Goal: Task Accomplishment & Management: Use online tool/utility

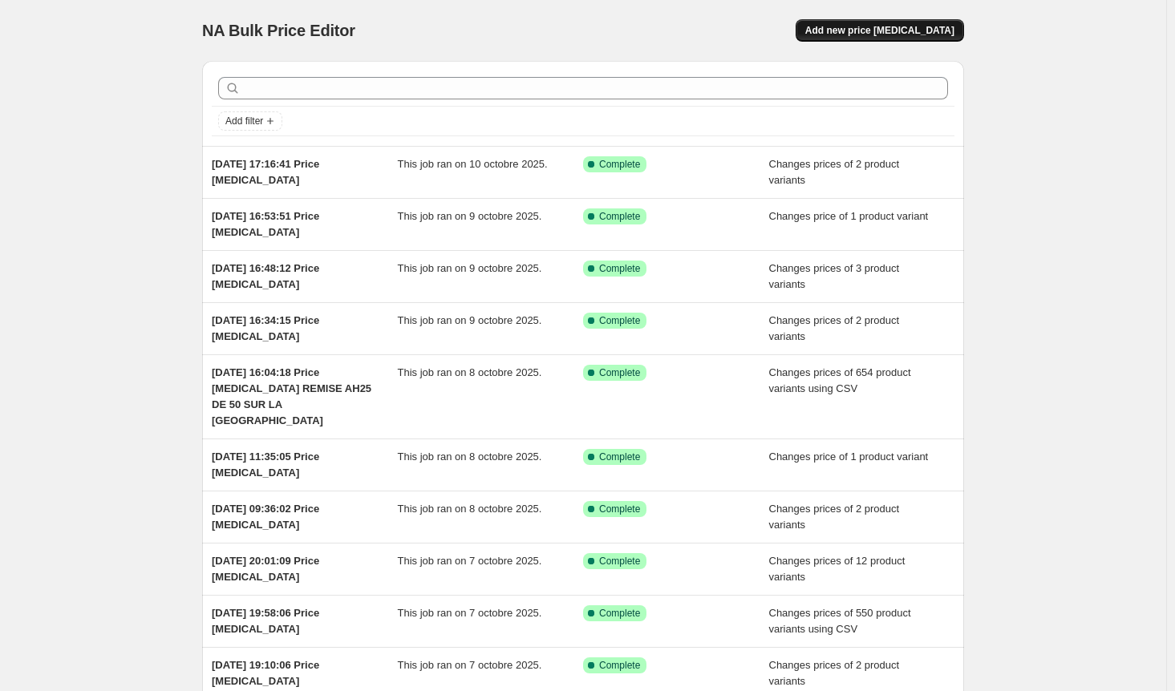
click at [912, 26] on span "Add new price [MEDICAL_DATA]" at bounding box center [879, 30] width 149 height 13
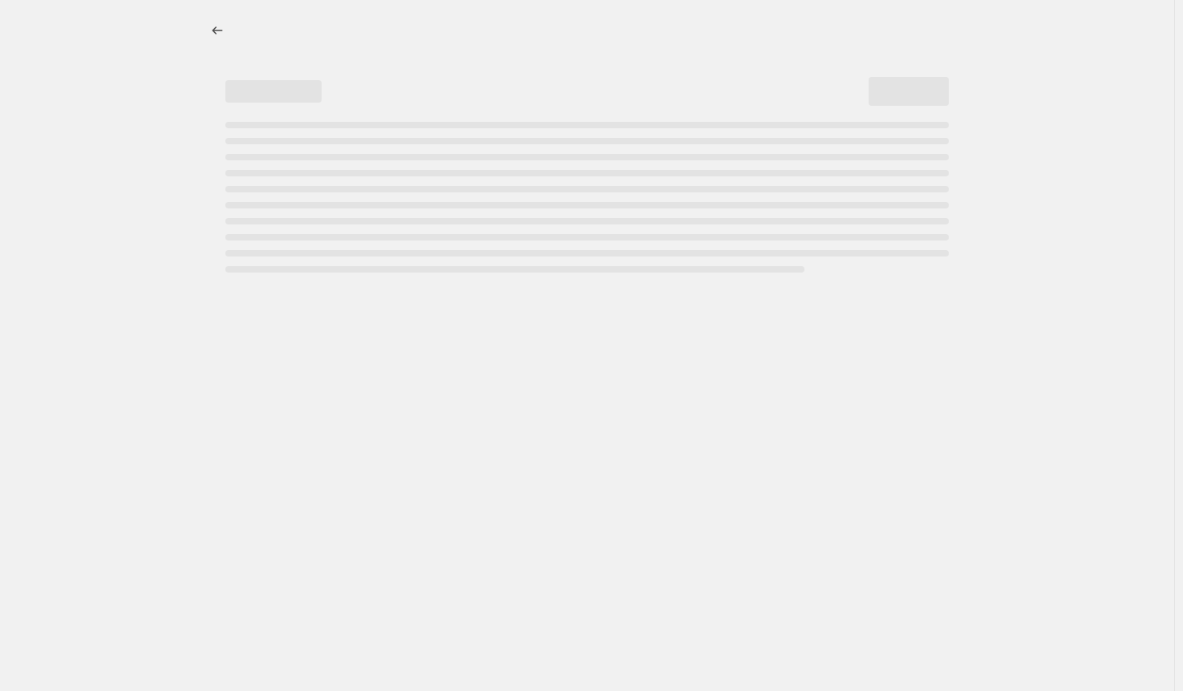
select select "percentage"
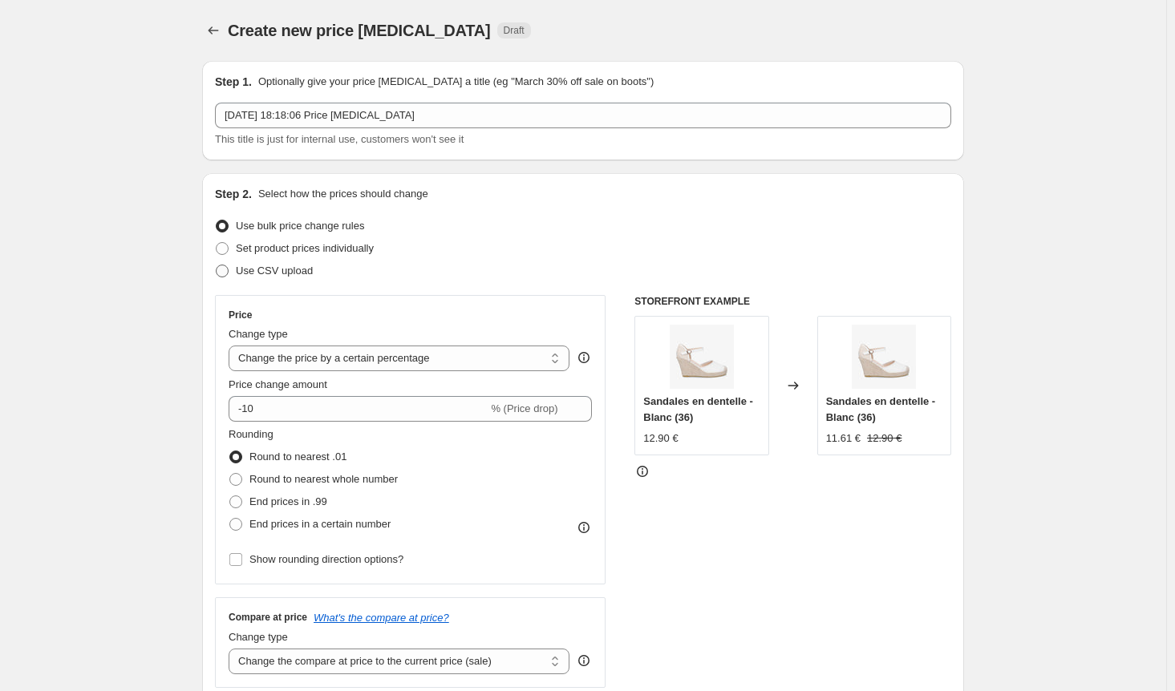
click at [268, 274] on span "Use CSV upload" at bounding box center [274, 271] width 77 height 12
click at [216, 265] on input "Use CSV upload" at bounding box center [216, 265] width 1 height 1
radio input "true"
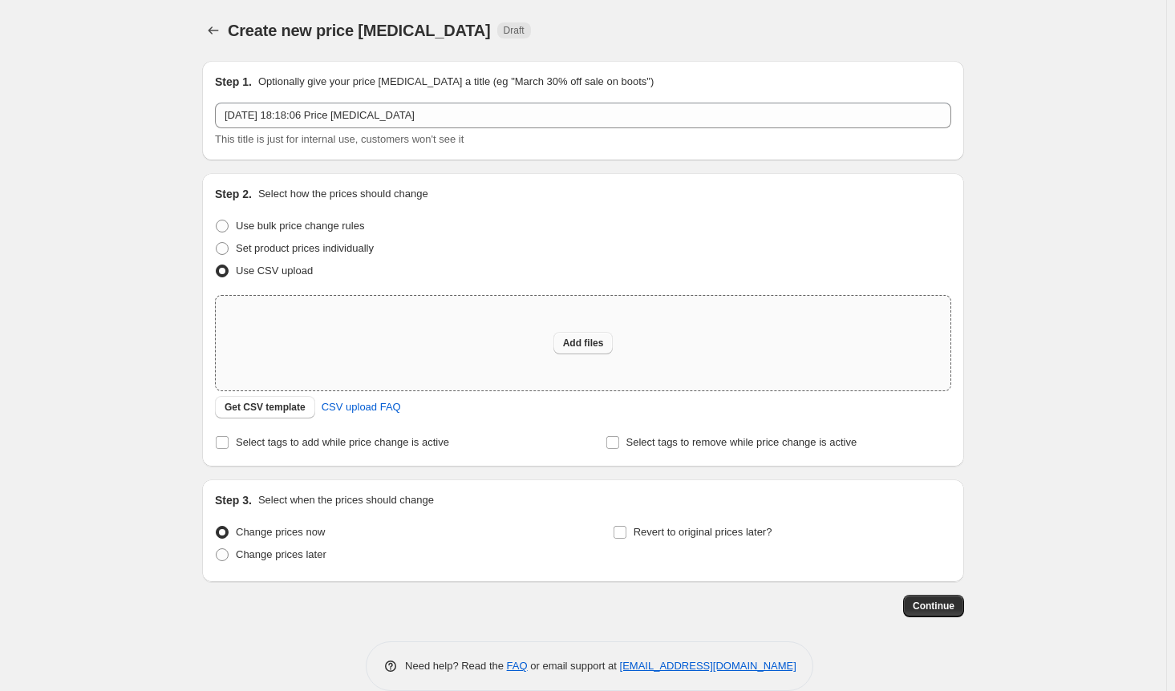
click at [588, 342] on span "Add files" at bounding box center [583, 343] width 41 height 13
type input "C:\fakepath\prix french day new101025.csv"
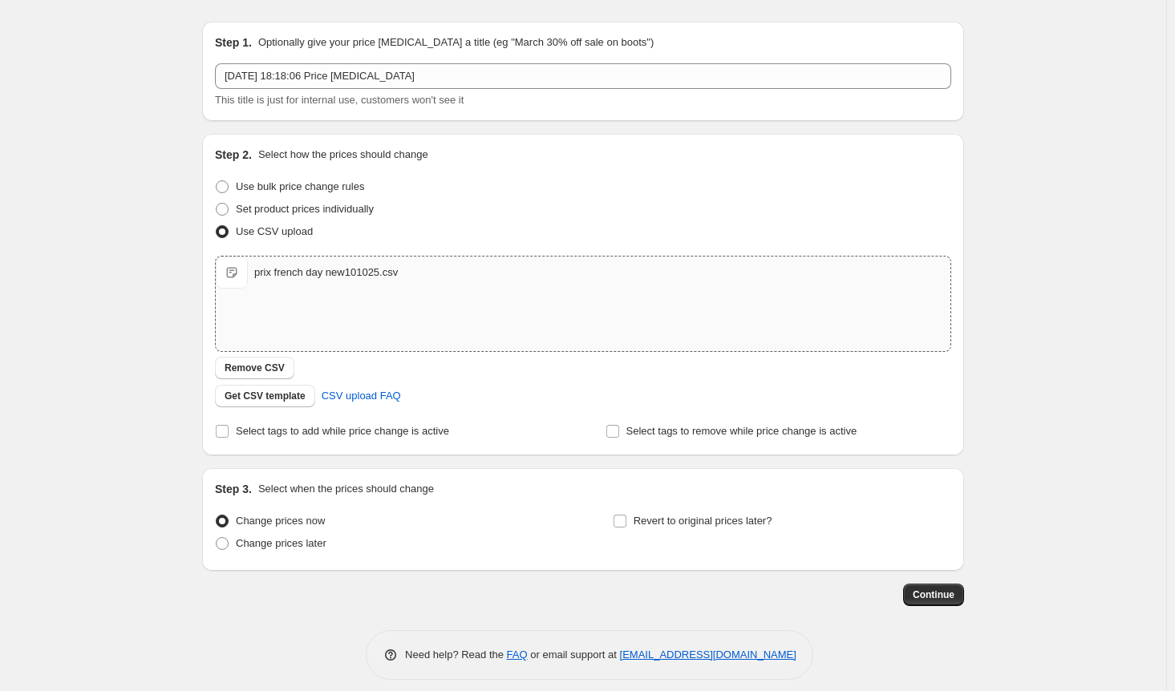
scroll to position [51, 0]
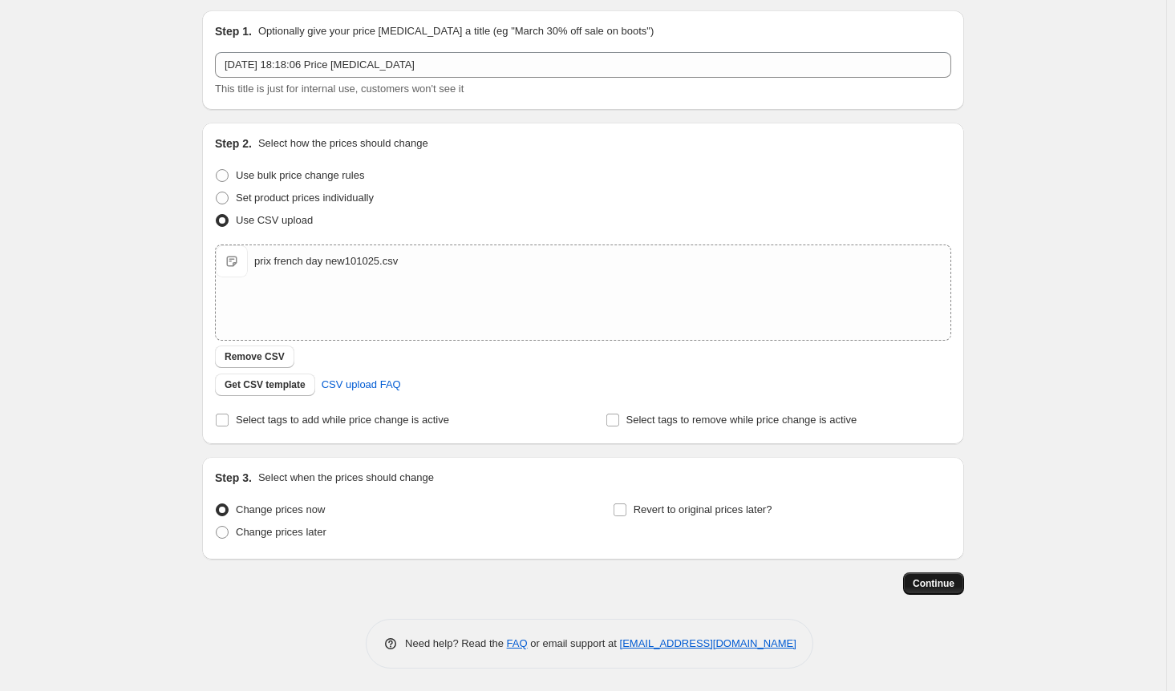
click at [941, 572] on button "Continue" at bounding box center [933, 583] width 61 height 22
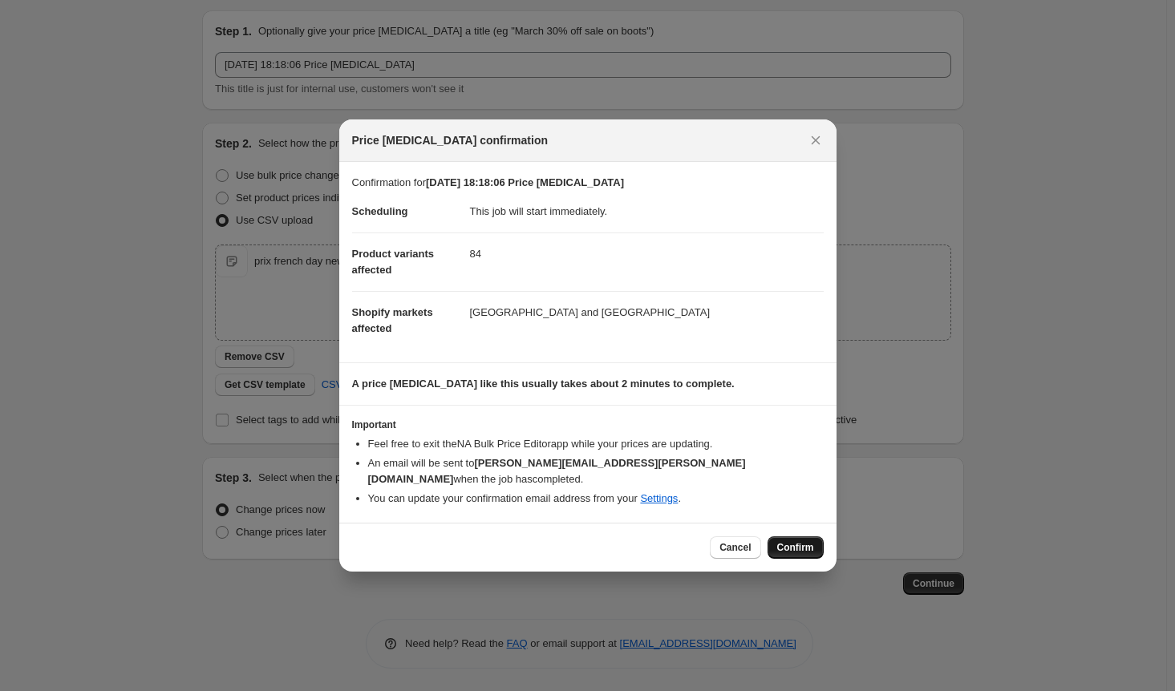
click at [800, 542] on span "Confirm" at bounding box center [795, 547] width 37 height 13
